Goal: Transaction & Acquisition: Purchase product/service

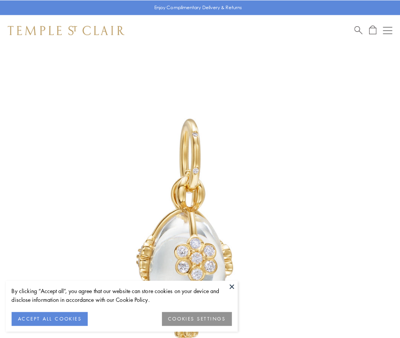
scroll to position [19, 0]
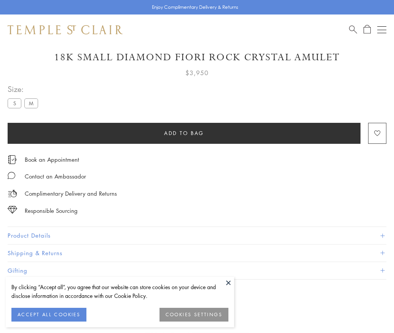
click at [184, 133] on span "Add to bag" at bounding box center [184, 133] width 40 height 8
